Goal: Transaction & Acquisition: Purchase product/service

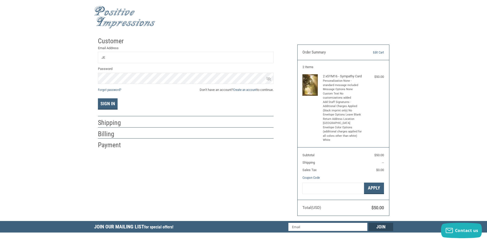
type input "J"
type input "[EMAIL_ADDRESS][DOMAIN_NAME]"
click at [98, 98] on button "Sign In" at bounding box center [108, 103] width 20 height 11
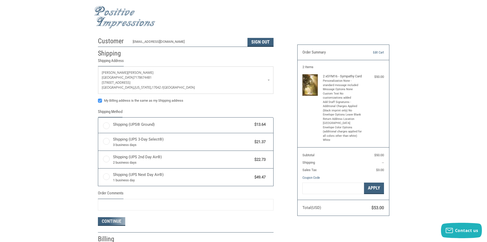
radio input "true"
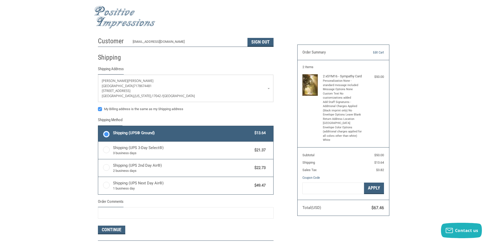
click at [105, 133] on label "Shipping (UPS® Ground) $13.64" at bounding box center [185, 133] width 175 height 15
click at [98, 127] on input "Shipping (UPS® Ground) $13.64" at bounding box center [98, 126] width 0 height 0
click at [114, 20] on img at bounding box center [124, 17] width 61 height 23
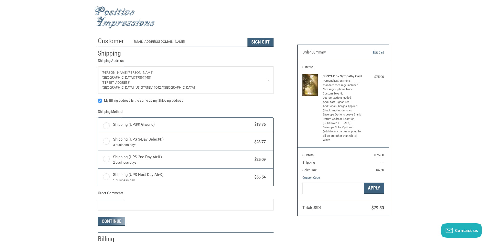
radio input "true"
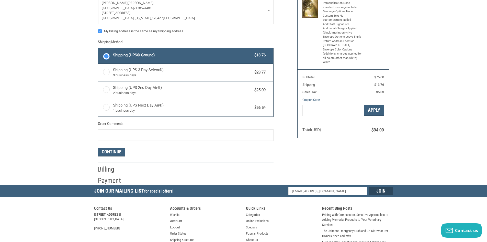
scroll to position [102, 0]
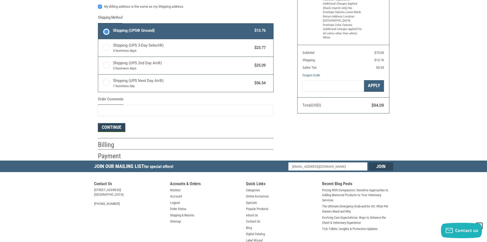
click at [114, 128] on button "Continue" at bounding box center [111, 127] width 27 height 9
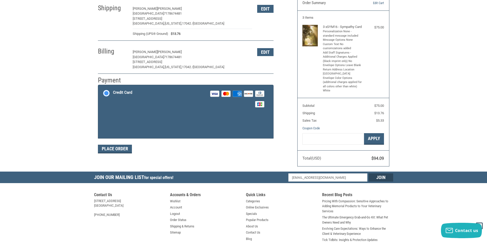
scroll to position [0, 0]
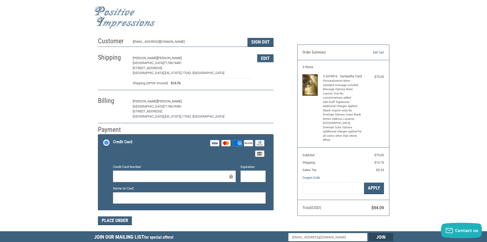
click at [264, 99] on button "Edit" at bounding box center [265, 101] width 16 height 8
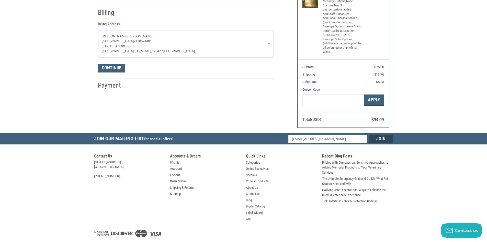
scroll to position [90, 0]
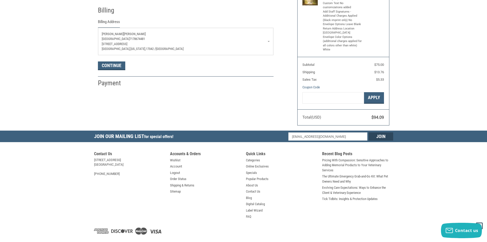
click at [146, 51] on span "17042 /" at bounding box center [151, 49] width 10 height 4
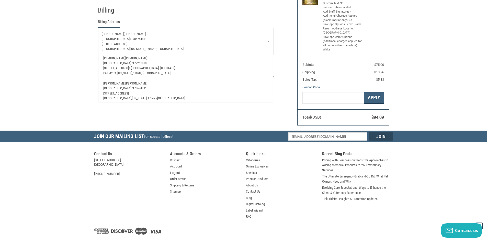
scroll to position [44, 0]
click at [131, 84] on span "[GEOGRAPHIC_DATA]" at bounding box center [117, 86] width 28 height 4
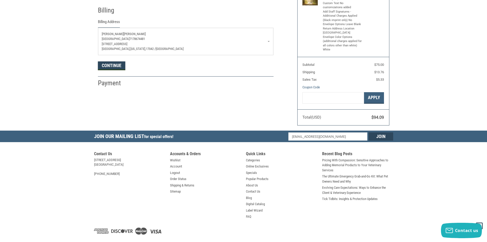
click at [117, 67] on button "Continue" at bounding box center [111, 65] width 27 height 9
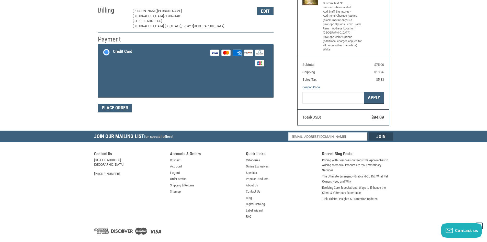
scroll to position [75, 0]
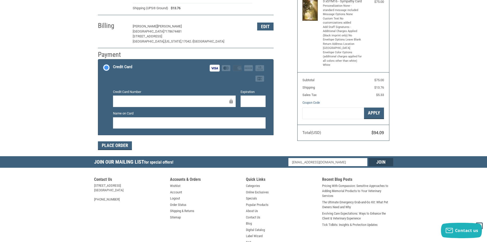
click at [245, 98] on div at bounding box center [253, 101] width 25 height 12
click at [242, 100] on div at bounding box center [253, 101] width 25 height 12
click at [243, 101] on div at bounding box center [253, 101] width 25 height 12
click at [2, 3] on div "Customer [EMAIL_ADDRESS][DOMAIN_NAME] Sign Out Shipping [PERSON_NAME] [GEOGRAPH…" at bounding box center [243, 58] width 487 height 196
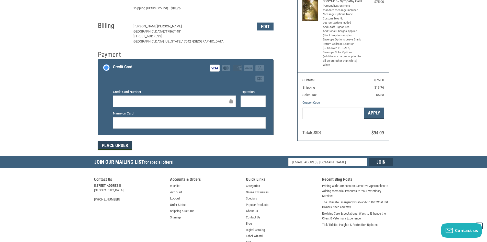
click at [123, 143] on button "Place Order" at bounding box center [115, 145] width 34 height 9
click at [240, 101] on div "Expiration" at bounding box center [253, 98] width 30 height 18
click at [126, 144] on button "Place Order" at bounding box center [115, 145] width 34 height 9
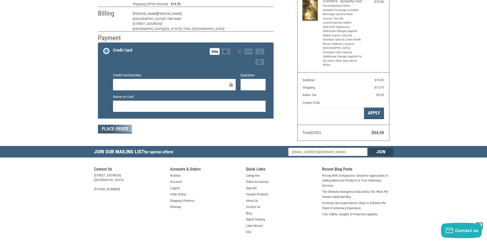
scroll to position [53, 0]
